Goal: Task Accomplishment & Management: Manage account settings

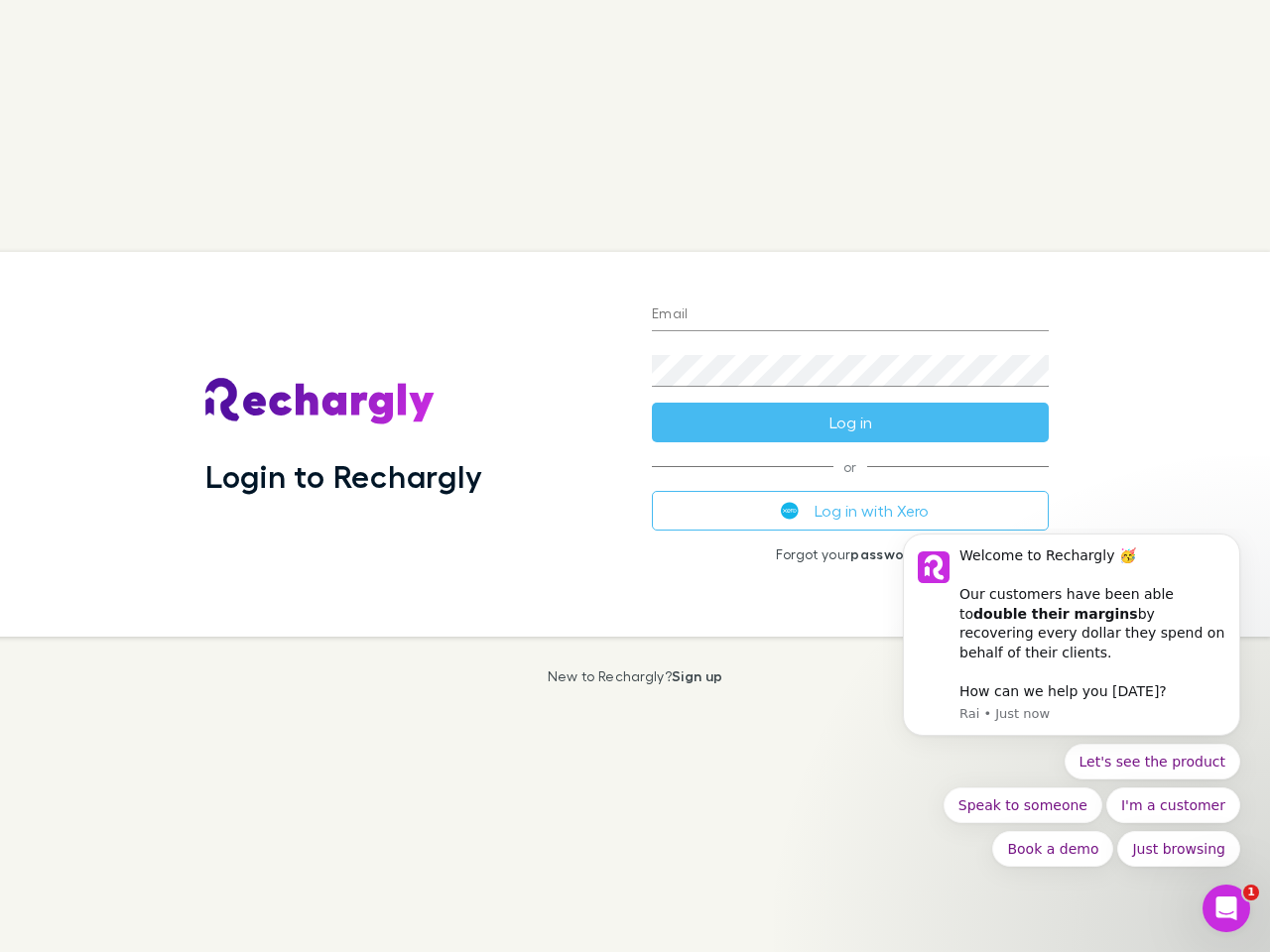
click at [635, 476] on div "Login to Rechargly" at bounding box center [413, 445] width 447 height 385
click at [850, 316] on input "Email" at bounding box center [850, 316] width 397 height 32
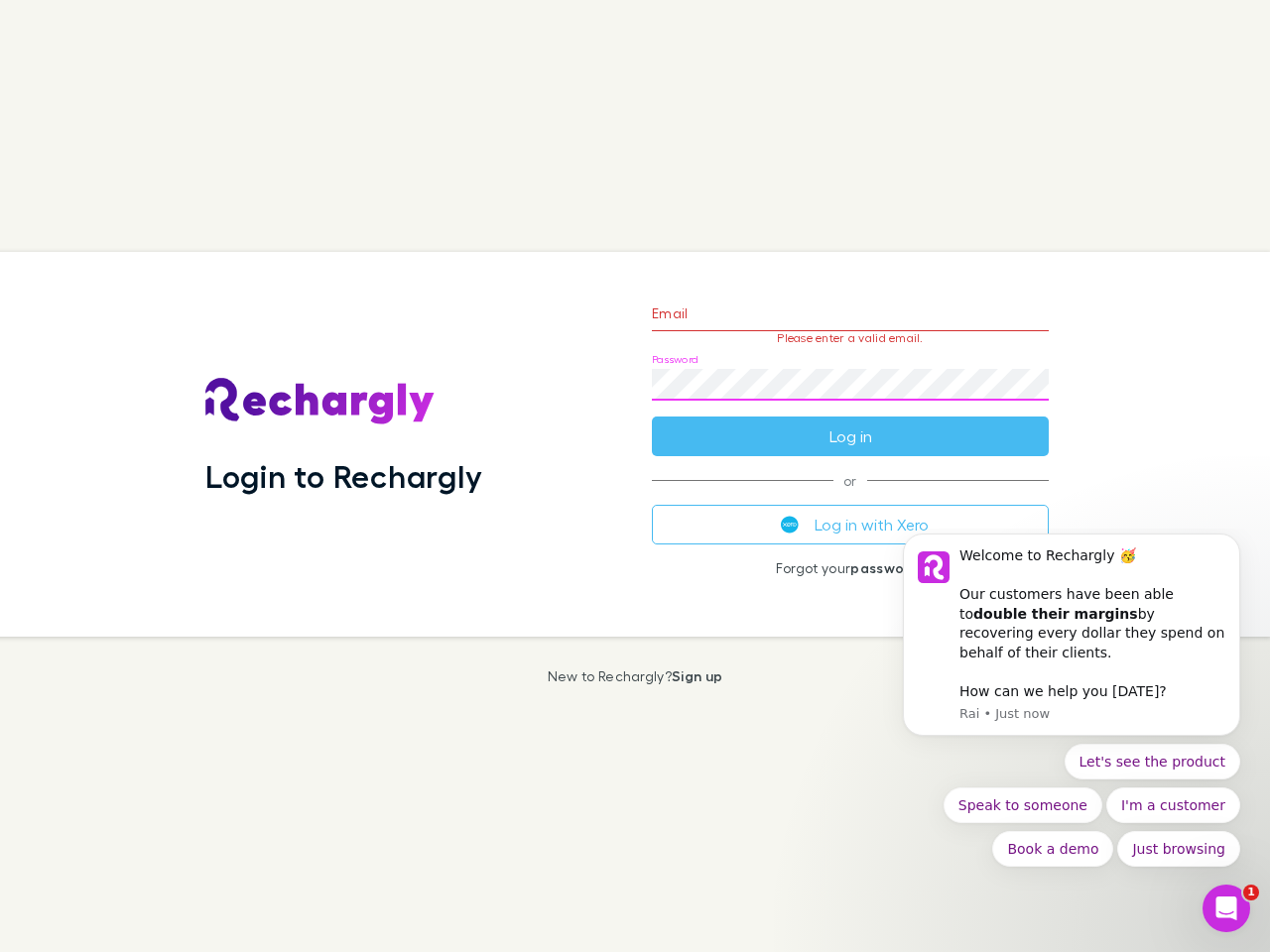
click at [850, 423] on form "Email Please enter a valid email. Password Log in" at bounding box center [850, 370] width 397 height 173
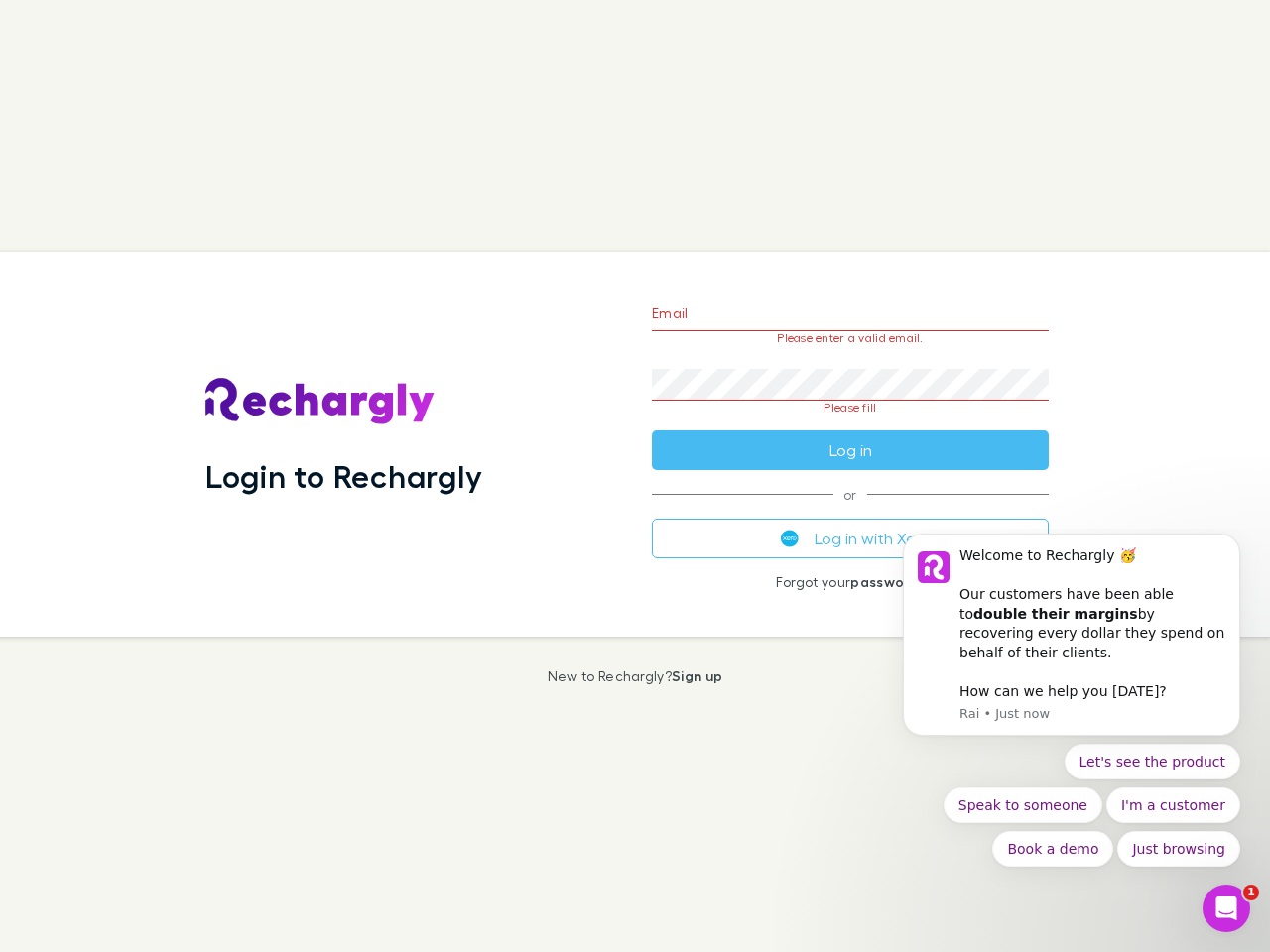
click at [850, 511] on div "Email Please enter a valid email. Password Please fill Log in or Log in with Xe…" at bounding box center [850, 445] width 429 height 385
click at [1071, 644] on div "Welcome to Rechargly 🥳 ​ Our customers have been able to double their margins b…" at bounding box center [1092, 606] width 266 height 117
click at [1244, 559] on div "Login to Rechargly Email Please enter a valid email. Password Please fill Log i…" at bounding box center [627, 445] width 1286 height 385
